Goal: Task Accomplishment & Management: Use online tool/utility

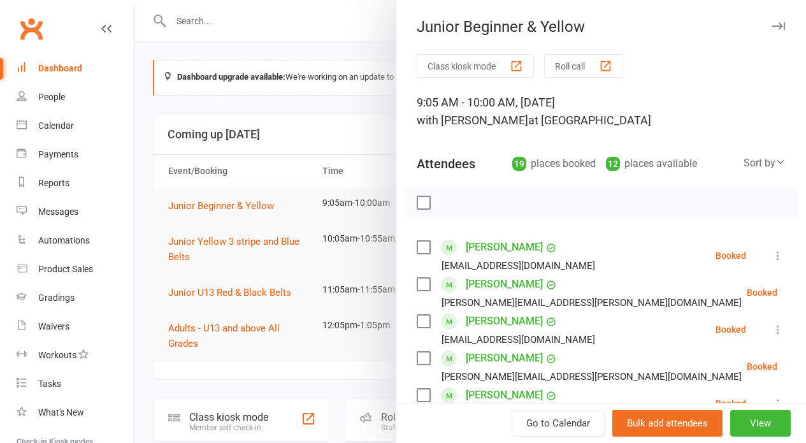
click at [560, 76] on button "Roll call" at bounding box center [583, 66] width 79 height 24
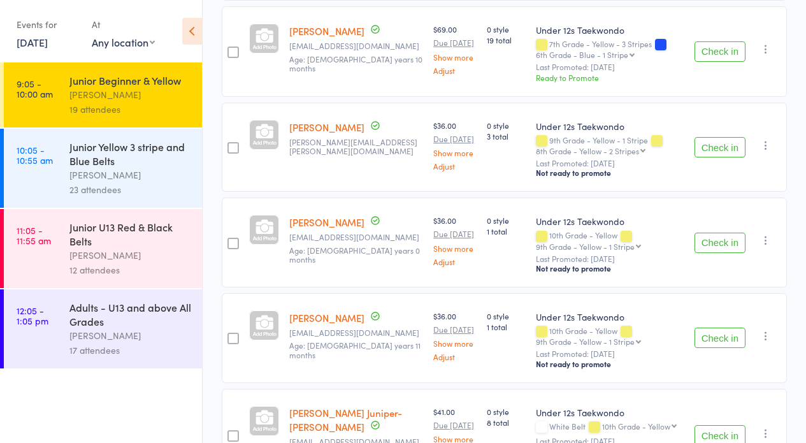
scroll to position [438, 0]
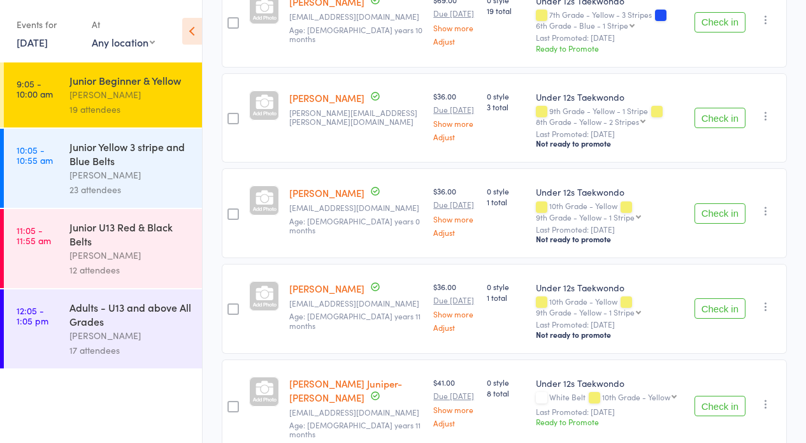
click at [724, 212] on button "Check in" at bounding box center [719, 213] width 51 height 20
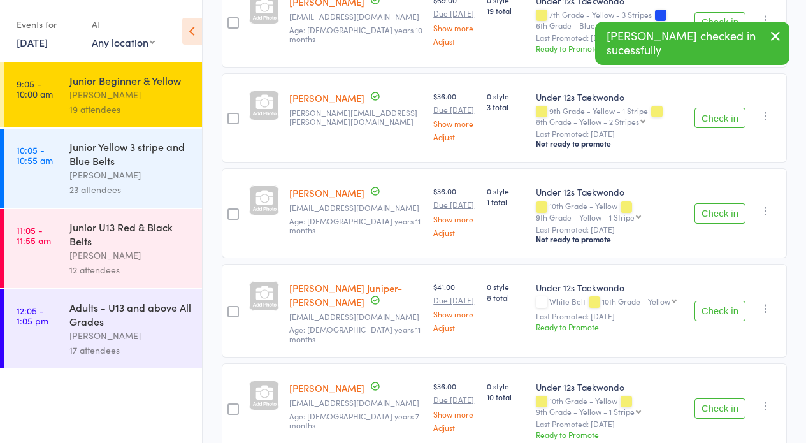
click at [724, 212] on button "Check in" at bounding box center [719, 213] width 51 height 20
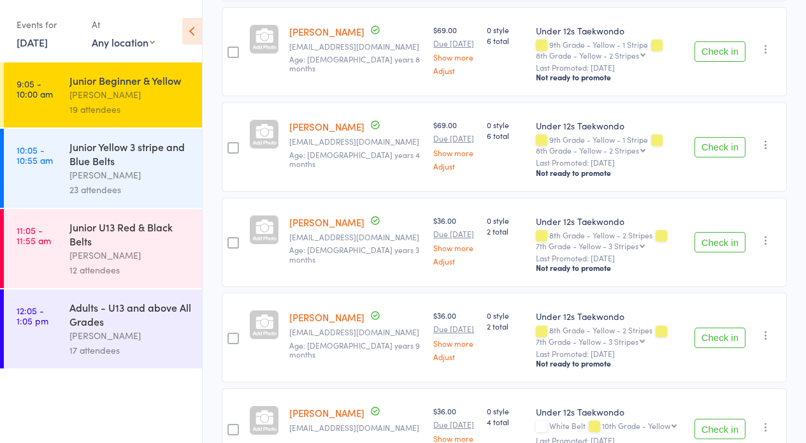
scroll to position [1309, 0]
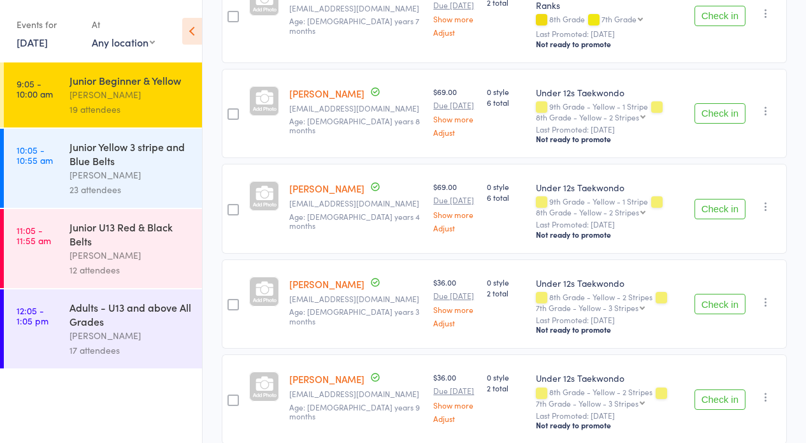
click at [727, 103] on button "Check in" at bounding box center [719, 113] width 51 height 20
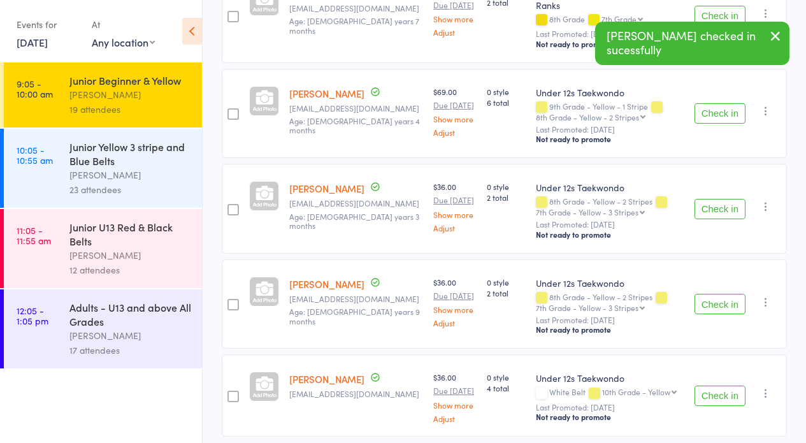
click at [733, 103] on button "Check in" at bounding box center [719, 113] width 51 height 20
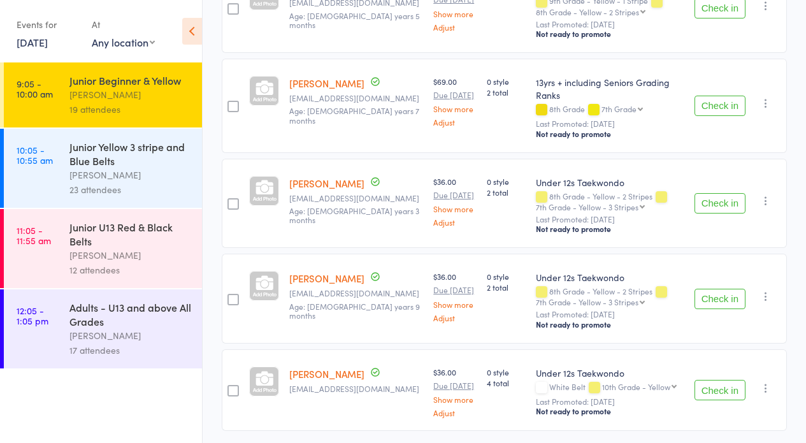
click at [734, 193] on button "Check in" at bounding box center [719, 203] width 51 height 20
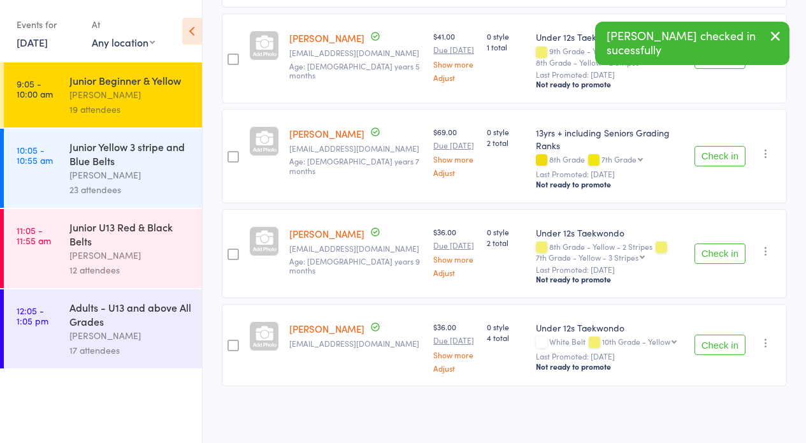
scroll to position [1125, 0]
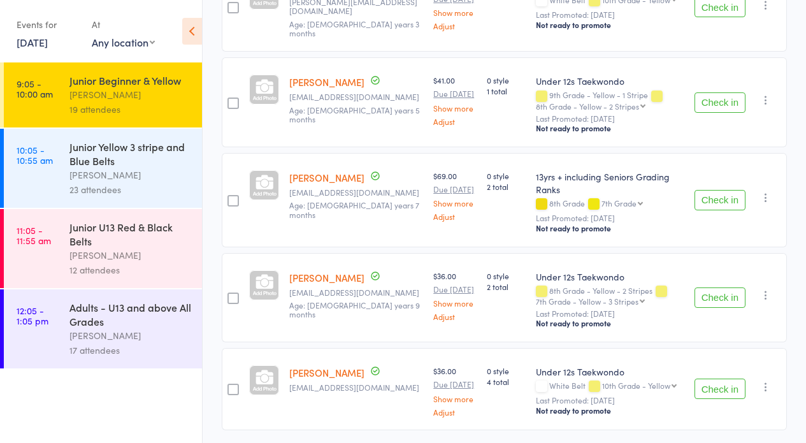
click at [725, 287] on button "Check in" at bounding box center [719, 297] width 51 height 20
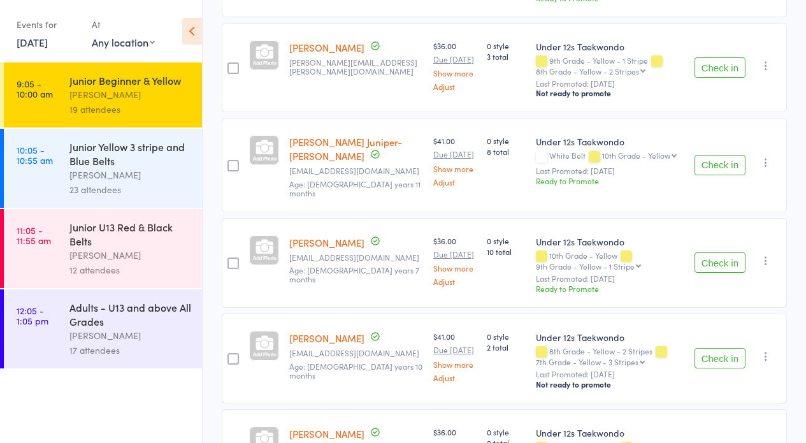
scroll to position [426, 0]
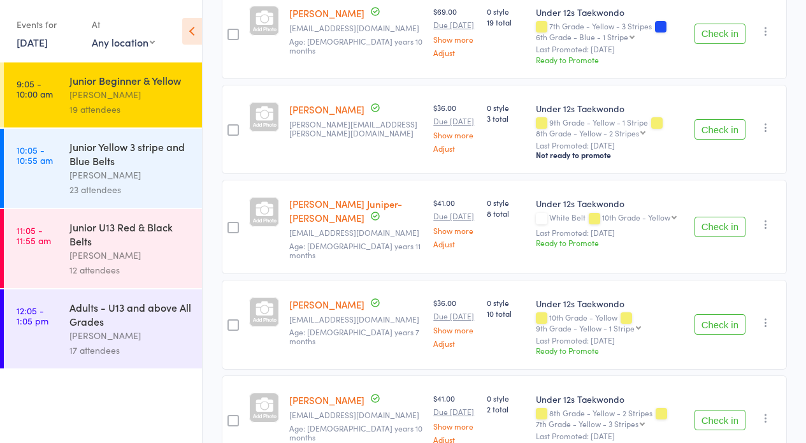
click at [734, 124] on button "Check in" at bounding box center [719, 129] width 51 height 20
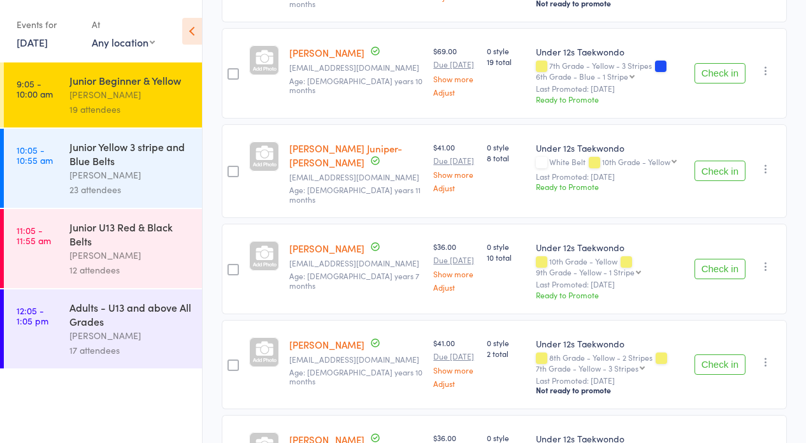
scroll to position [390, 0]
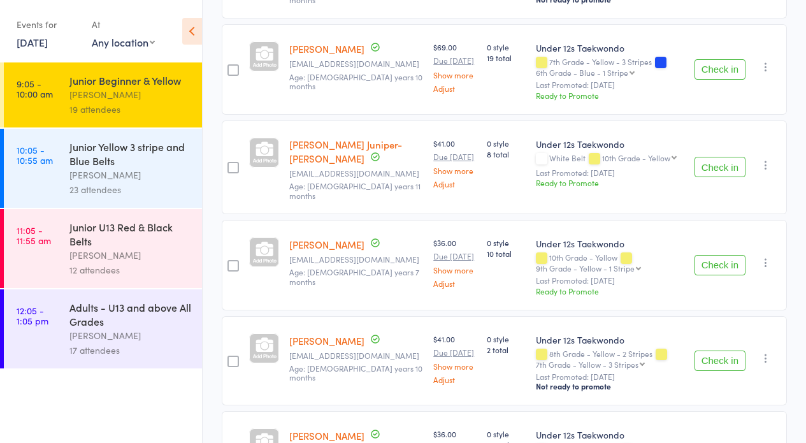
click at [708, 255] on button "Check in" at bounding box center [719, 265] width 51 height 20
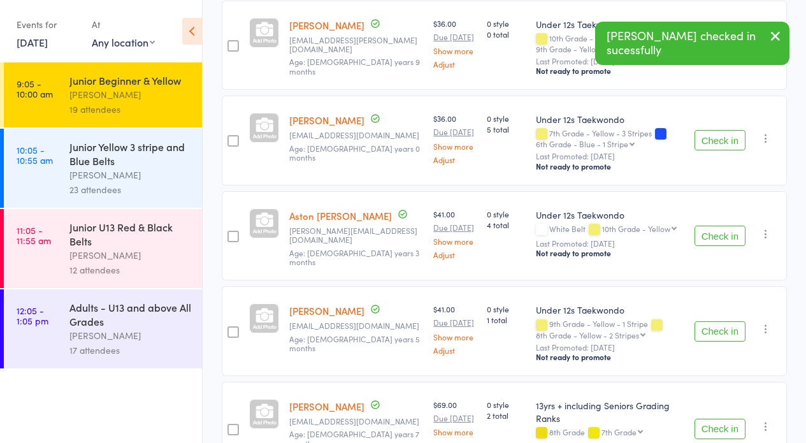
scroll to position [770, 0]
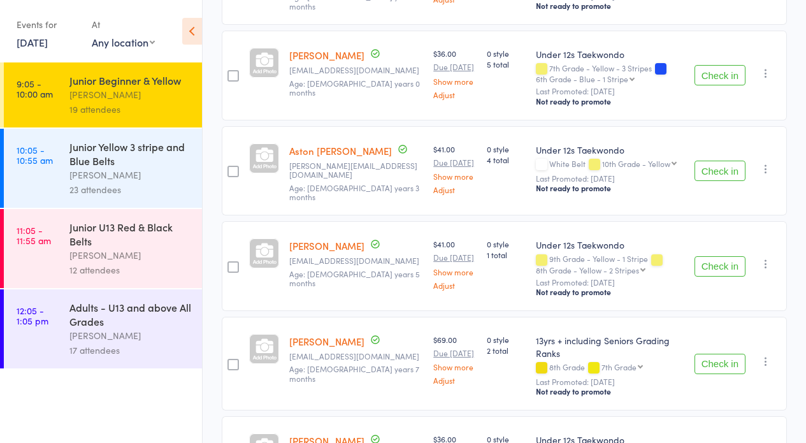
click at [725, 256] on button "Check in" at bounding box center [719, 266] width 51 height 20
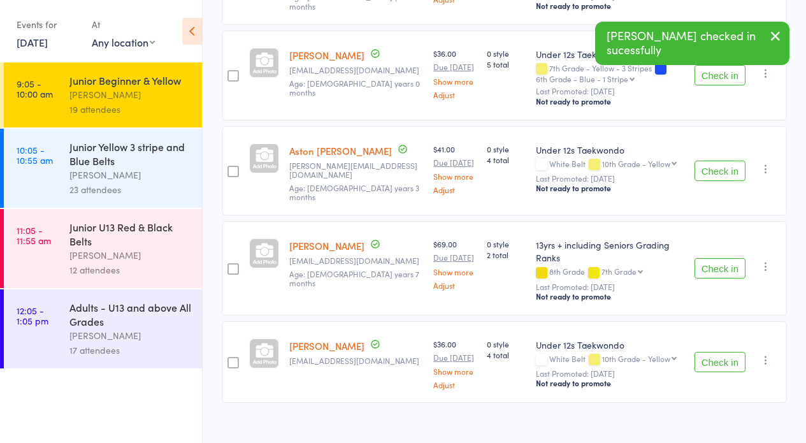
scroll to position [748, 0]
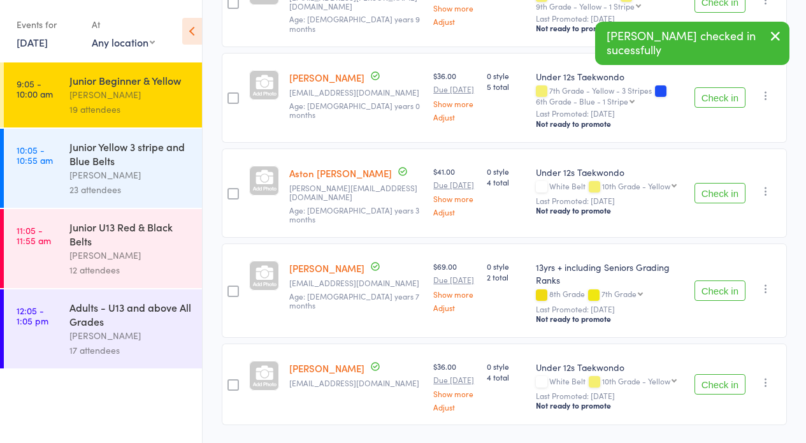
click at [708, 280] on button "Check in" at bounding box center [719, 290] width 51 height 20
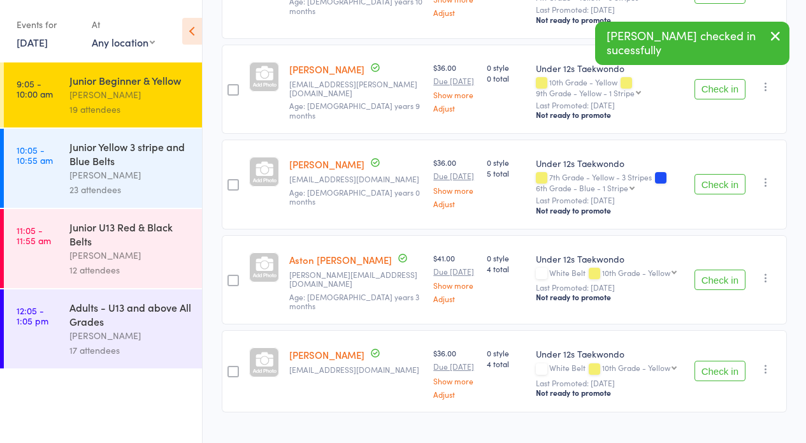
scroll to position [658, 0]
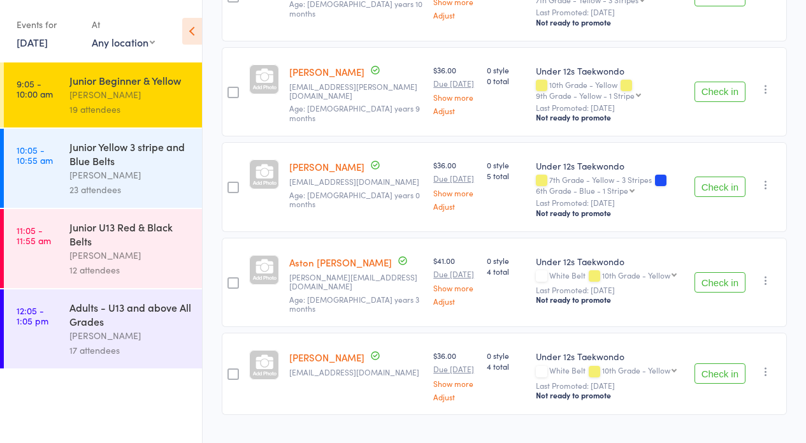
click at [722, 272] on button "Check in" at bounding box center [719, 282] width 51 height 20
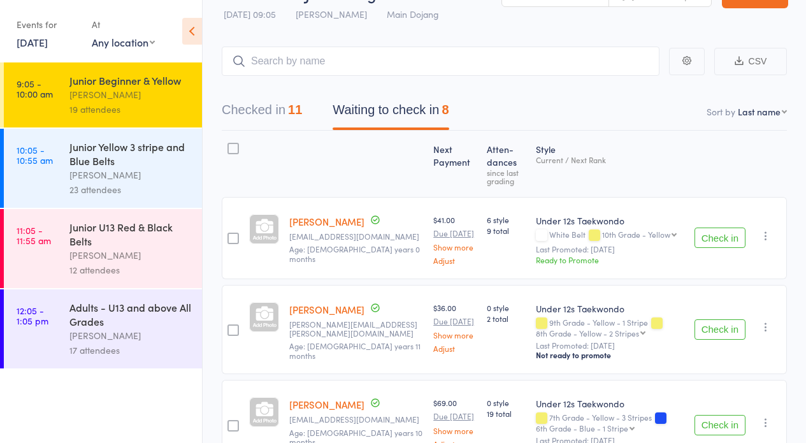
scroll to position [66, 0]
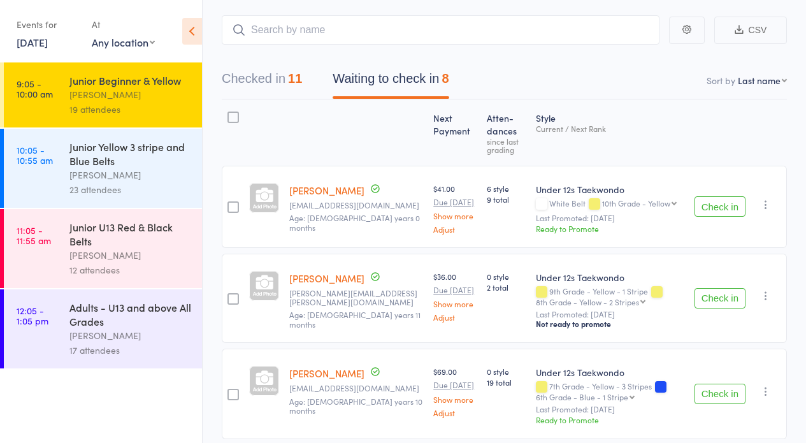
click at [711, 391] on button "Check in" at bounding box center [719, 393] width 51 height 20
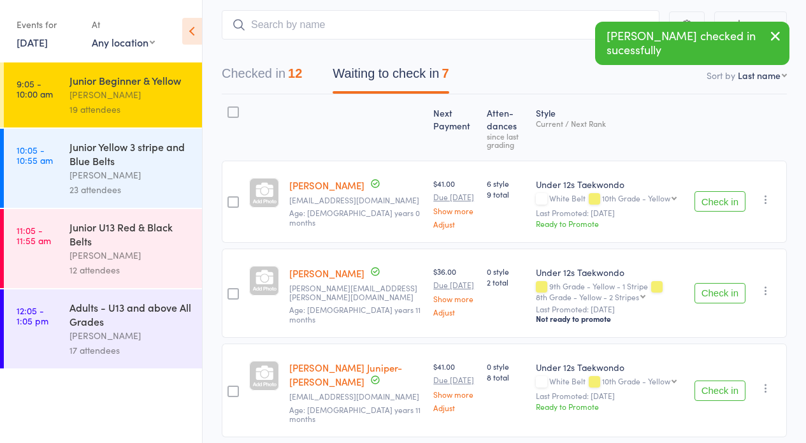
scroll to position [74, 0]
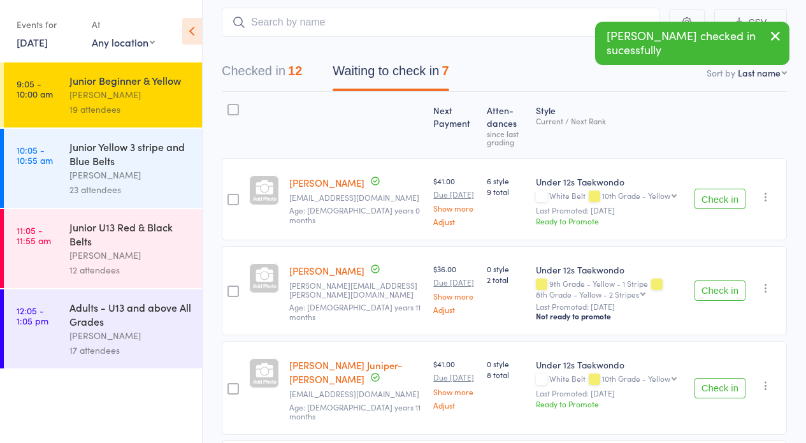
click at [713, 378] on button "Check in" at bounding box center [719, 388] width 51 height 20
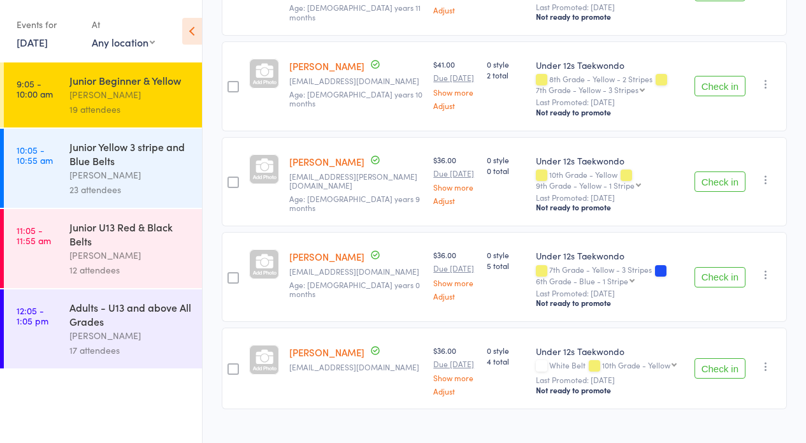
scroll to position [0, 0]
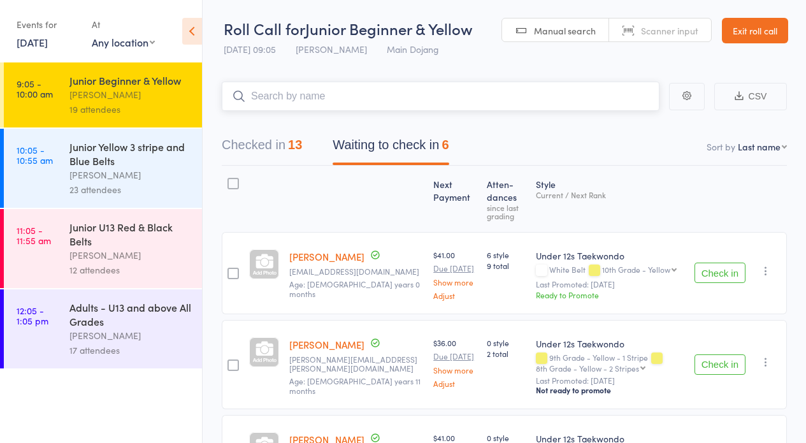
click at [273, 100] on input "search" at bounding box center [441, 96] width 438 height 29
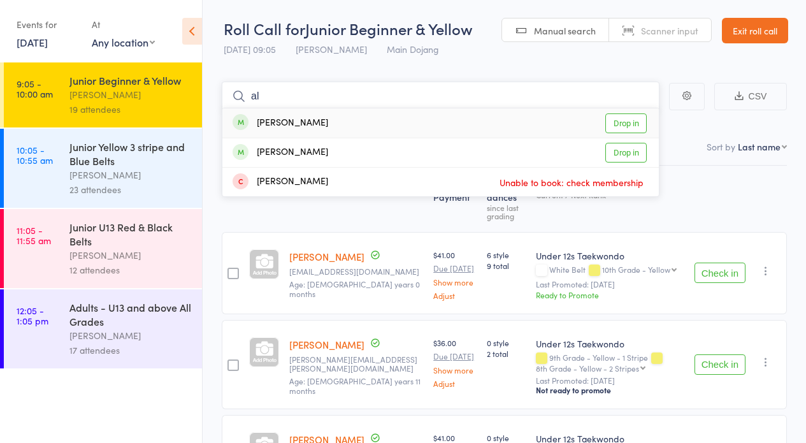
type input "a"
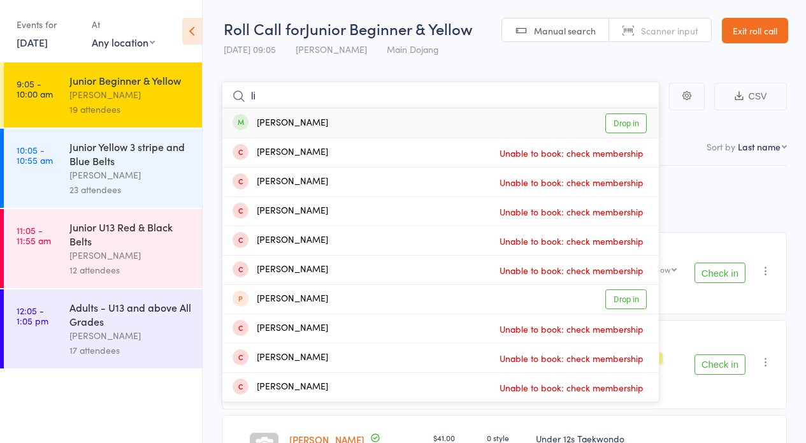
type input "l"
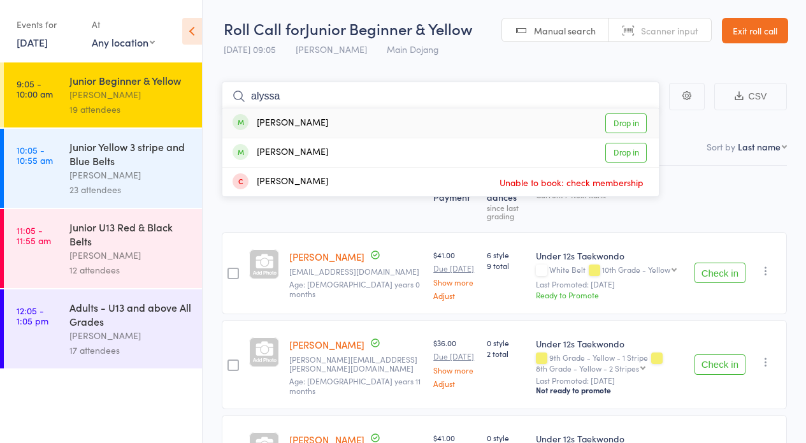
type input "alyssa"
click at [622, 123] on link "Drop in" at bounding box center [625, 123] width 41 height 20
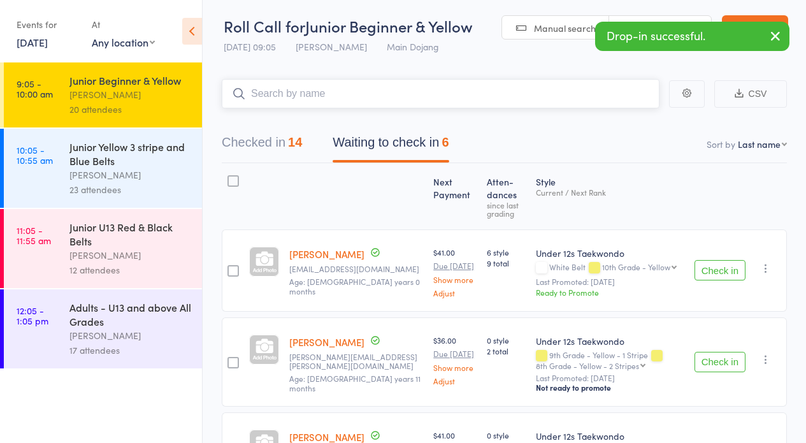
scroll to position [5, 0]
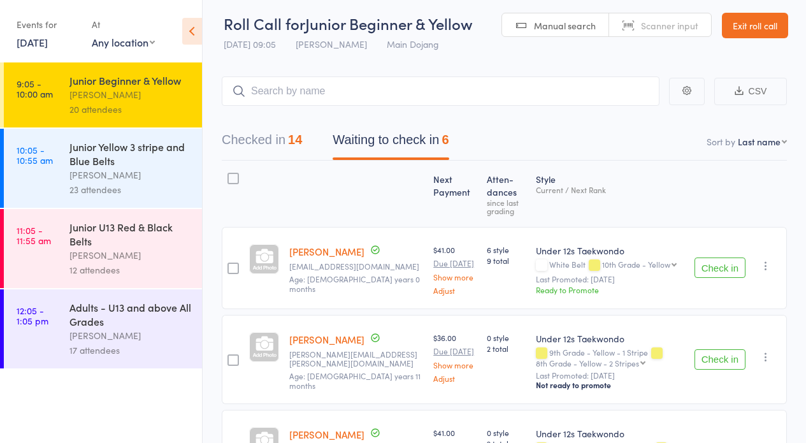
click at [723, 270] on button "Check in" at bounding box center [719, 267] width 51 height 20
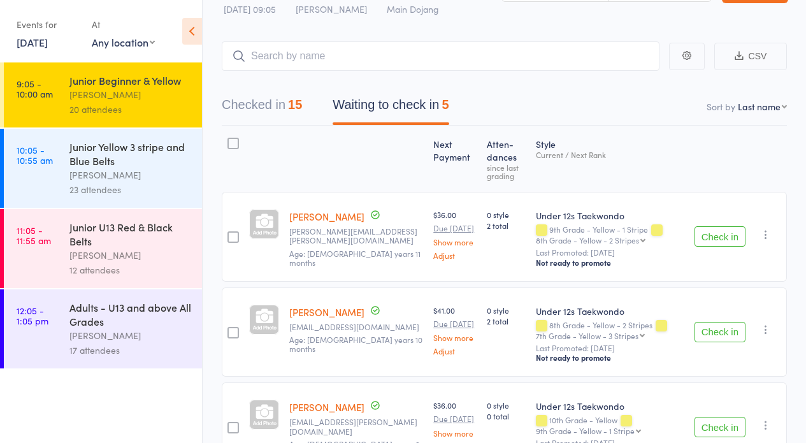
scroll to position [302, 0]
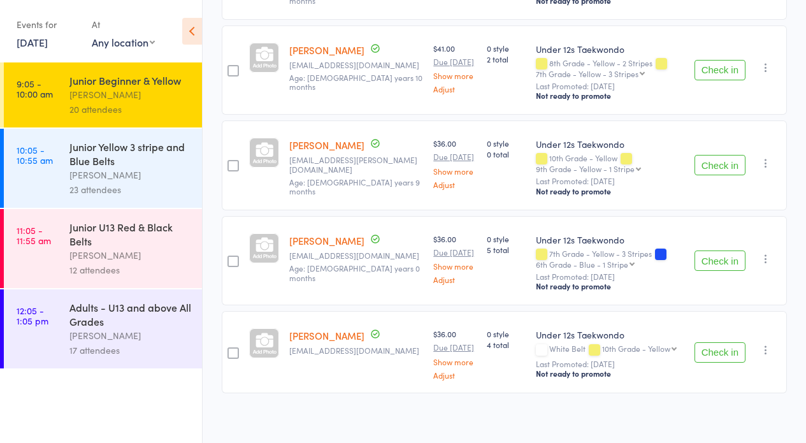
click at [711, 352] on button "Check in" at bounding box center [719, 352] width 51 height 20
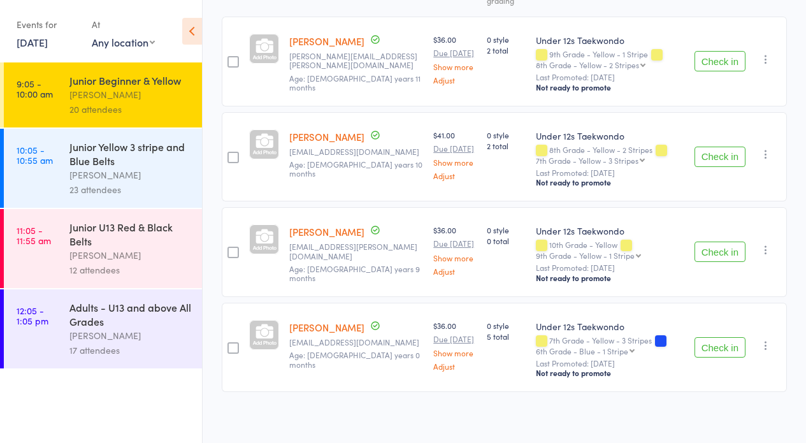
scroll to position [0, 0]
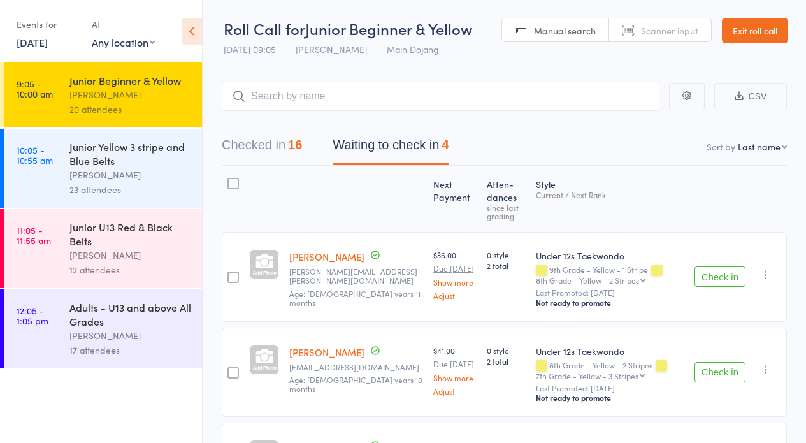
click at [718, 281] on button "Check in" at bounding box center [719, 276] width 51 height 20
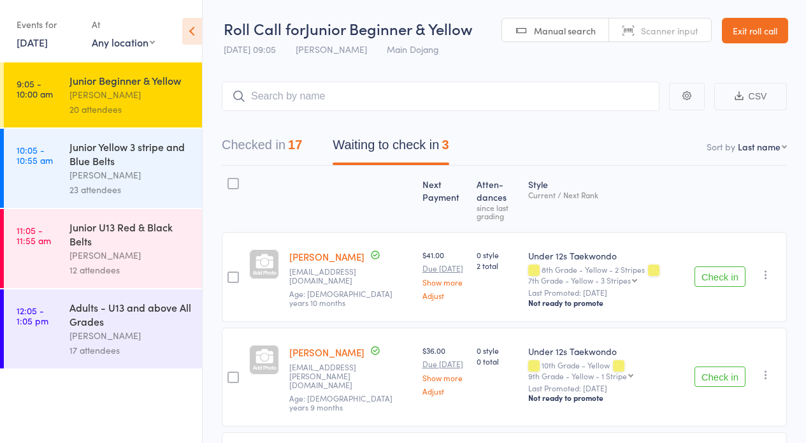
click at [392, 142] on button "Waiting to check in 3" at bounding box center [390, 148] width 116 height 34
click at [244, 141] on button "Checked in 17" at bounding box center [262, 148] width 80 height 34
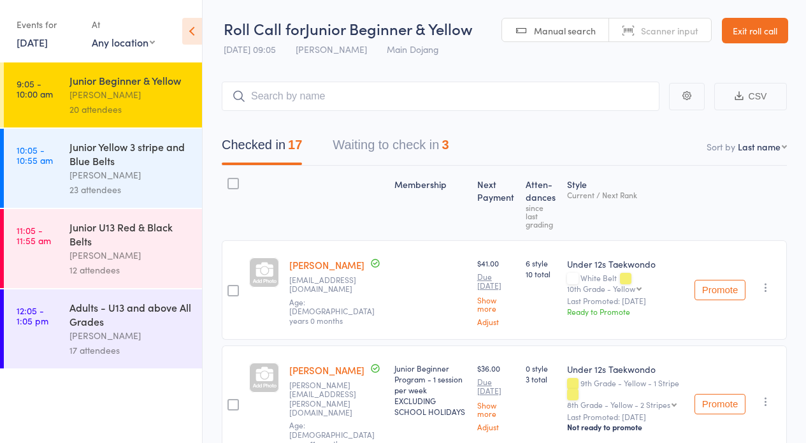
click at [348, 141] on button "Waiting to check in 3" at bounding box center [390, 148] width 116 height 34
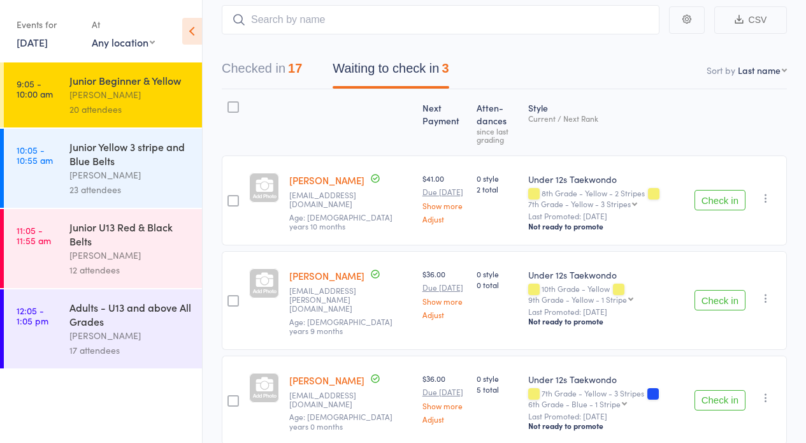
scroll to position [114, 0]
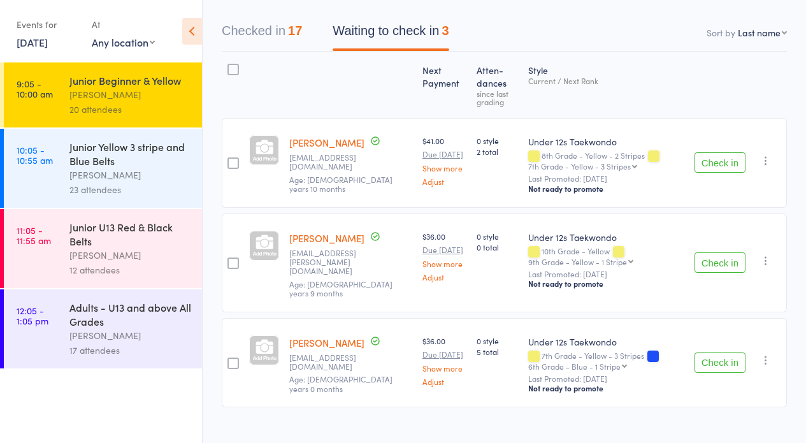
click at [246, 27] on button "Checked in 17" at bounding box center [262, 34] width 80 height 34
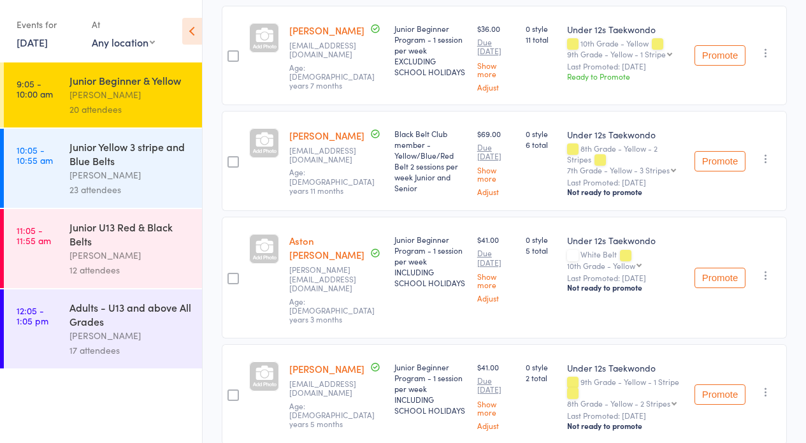
scroll to position [658, 0]
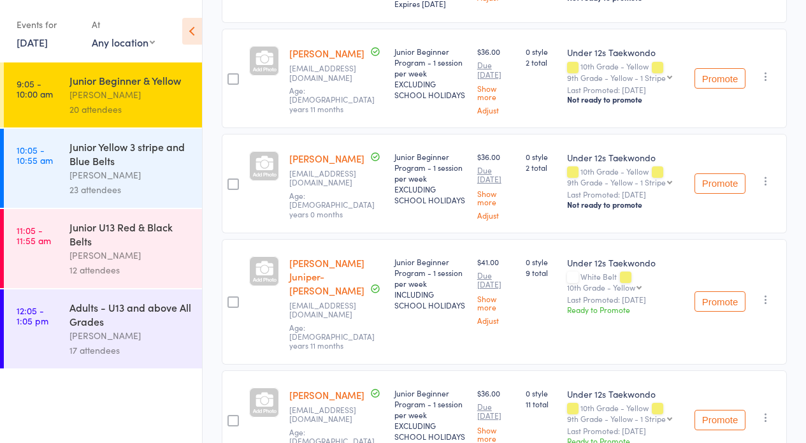
click at [75, 166] on div "Junior Yellow 3 stripe and Blue Belts" at bounding box center [130, 153] width 122 height 28
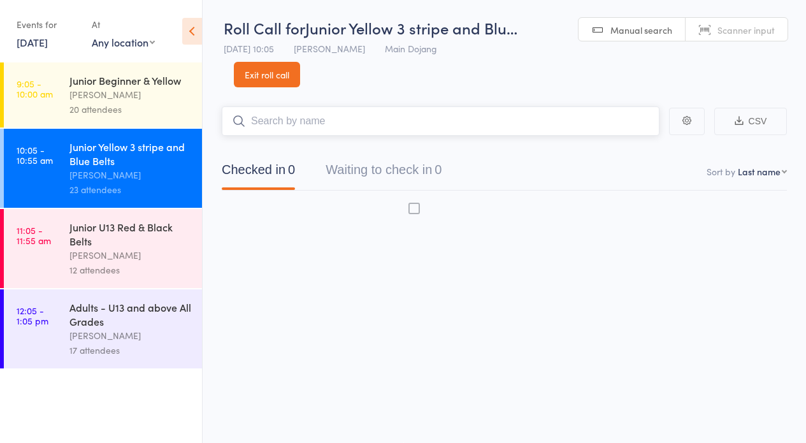
scroll to position [1, 0]
